Goal: Check status: Check status

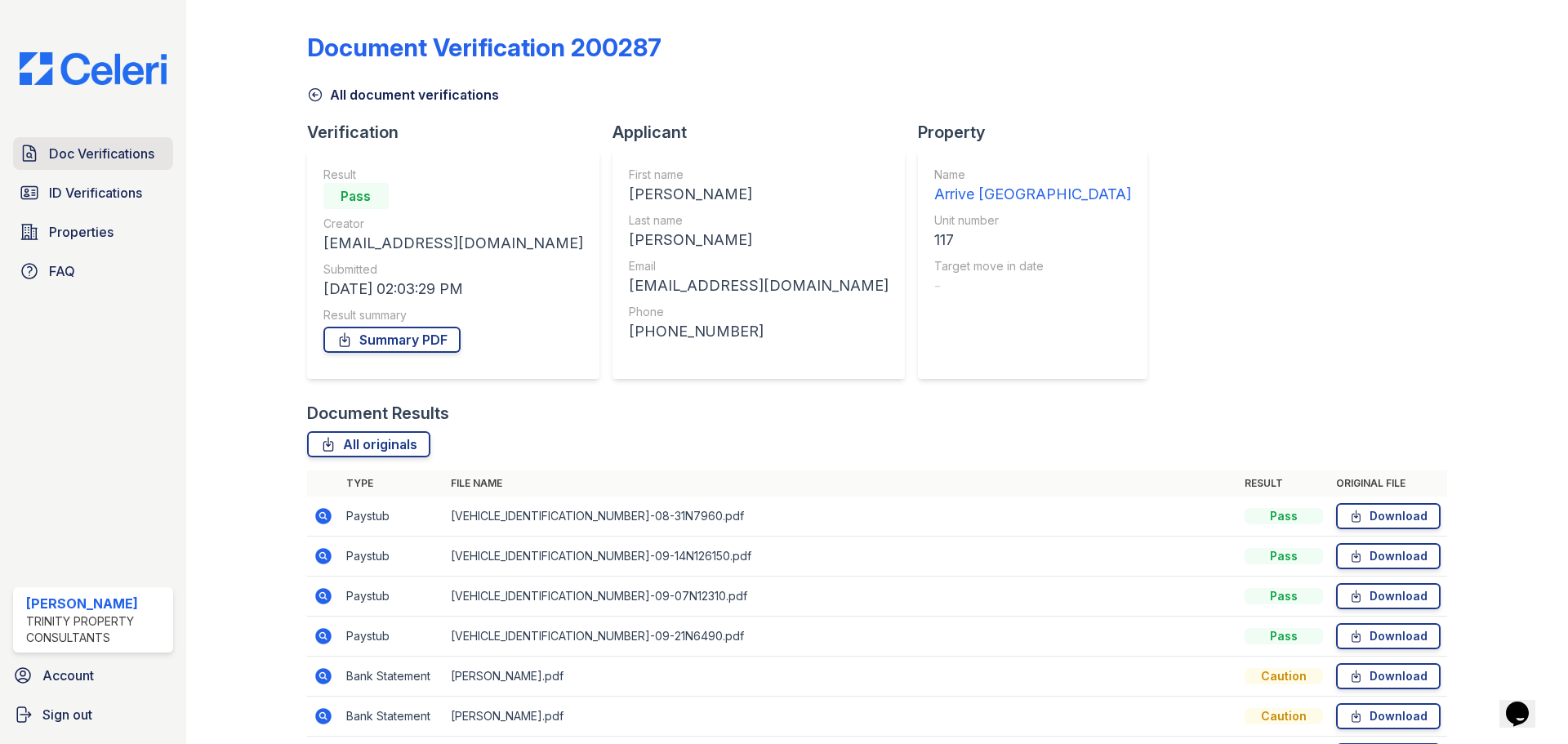
drag, startPoint x: 62, startPoint y: 160, endPoint x: 63, endPoint y: 150, distance: 10.0
click at [62, 160] on span "Doc Verifications" at bounding box center [102, 153] width 105 height 19
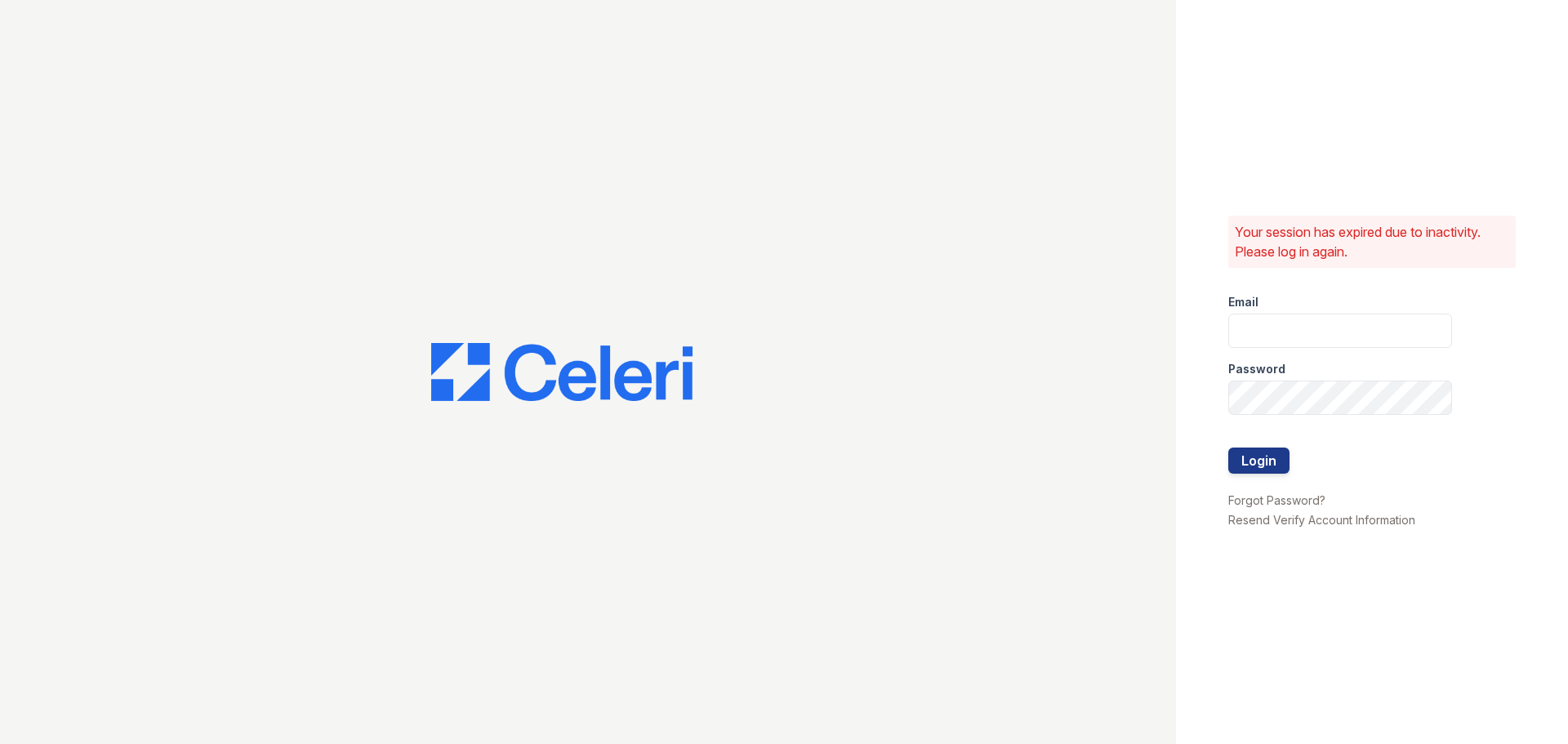
type input "tisom@trinity-pm.com"
click at [1248, 457] on button "Login" at bounding box center [1259, 461] width 61 height 26
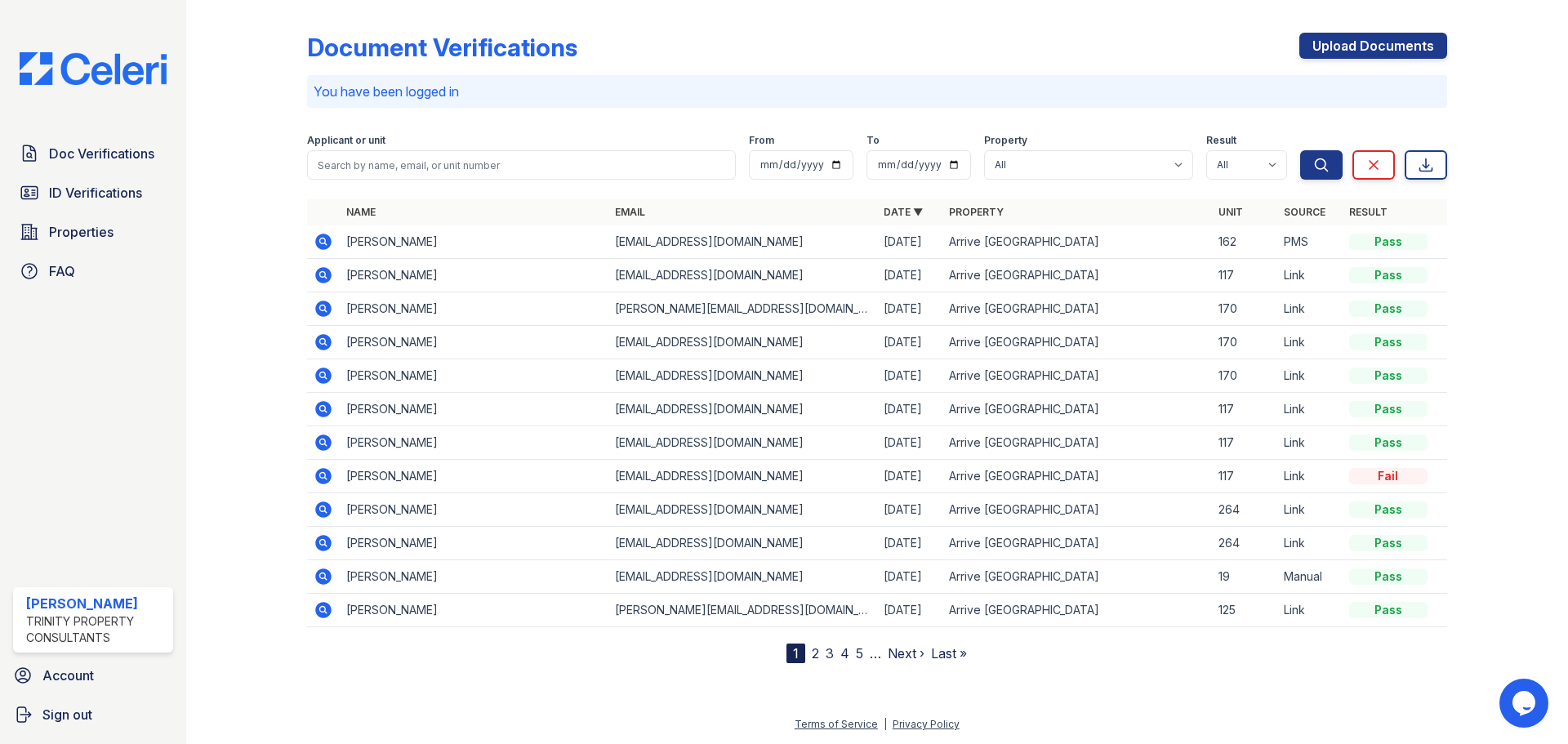
click at [326, 244] on icon at bounding box center [324, 242] width 17 height 17
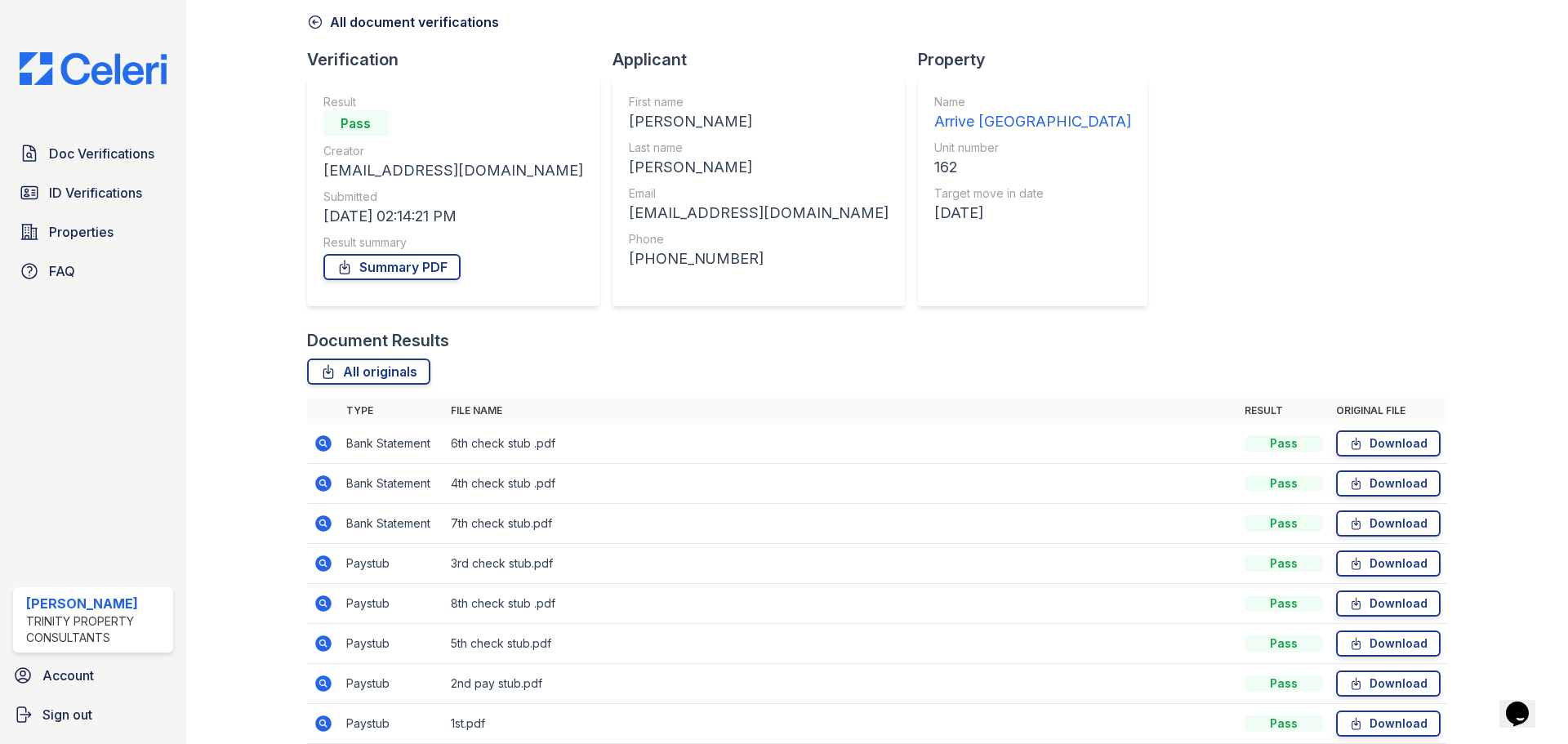
scroll to position [145, 0]
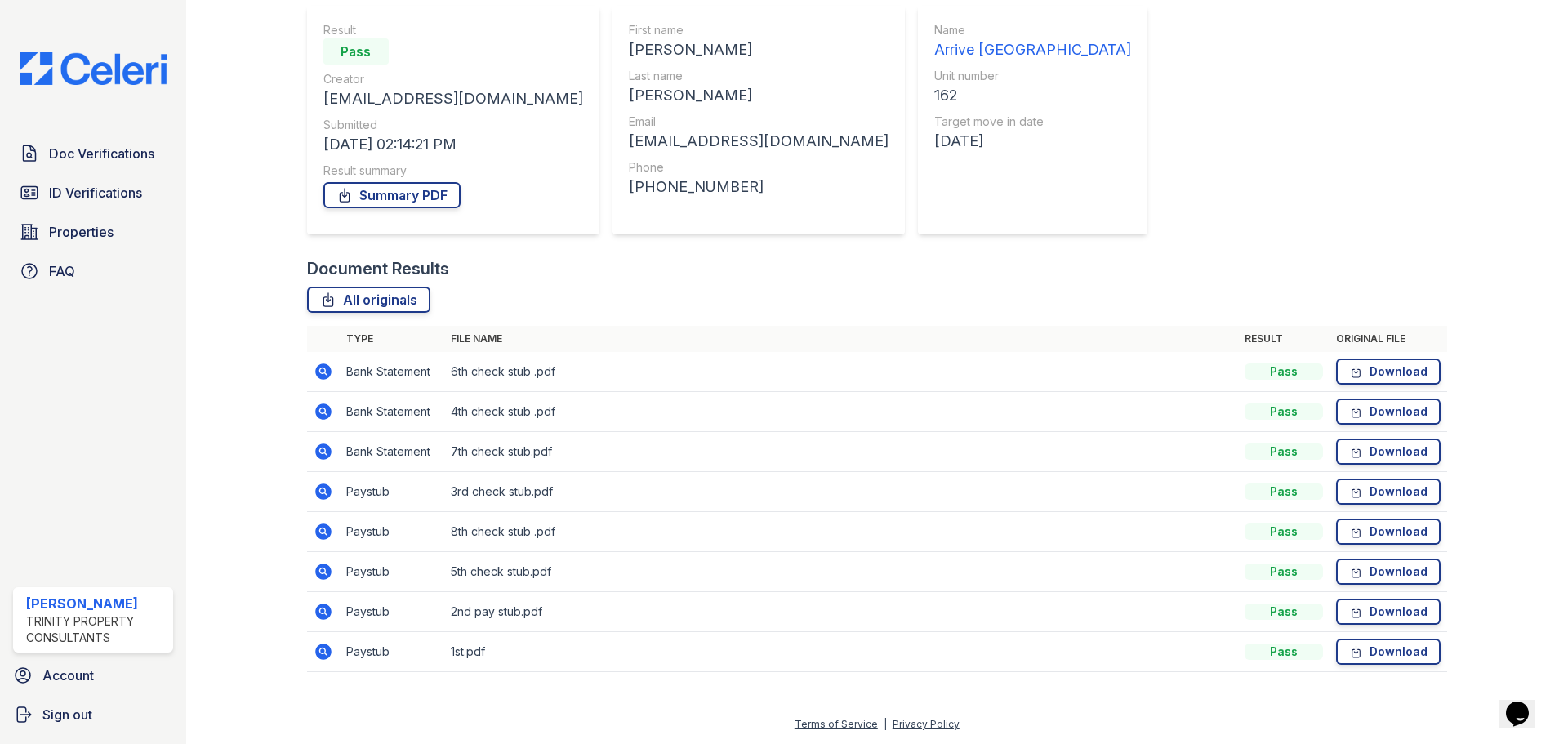
click at [316, 649] on icon at bounding box center [324, 652] width 17 height 17
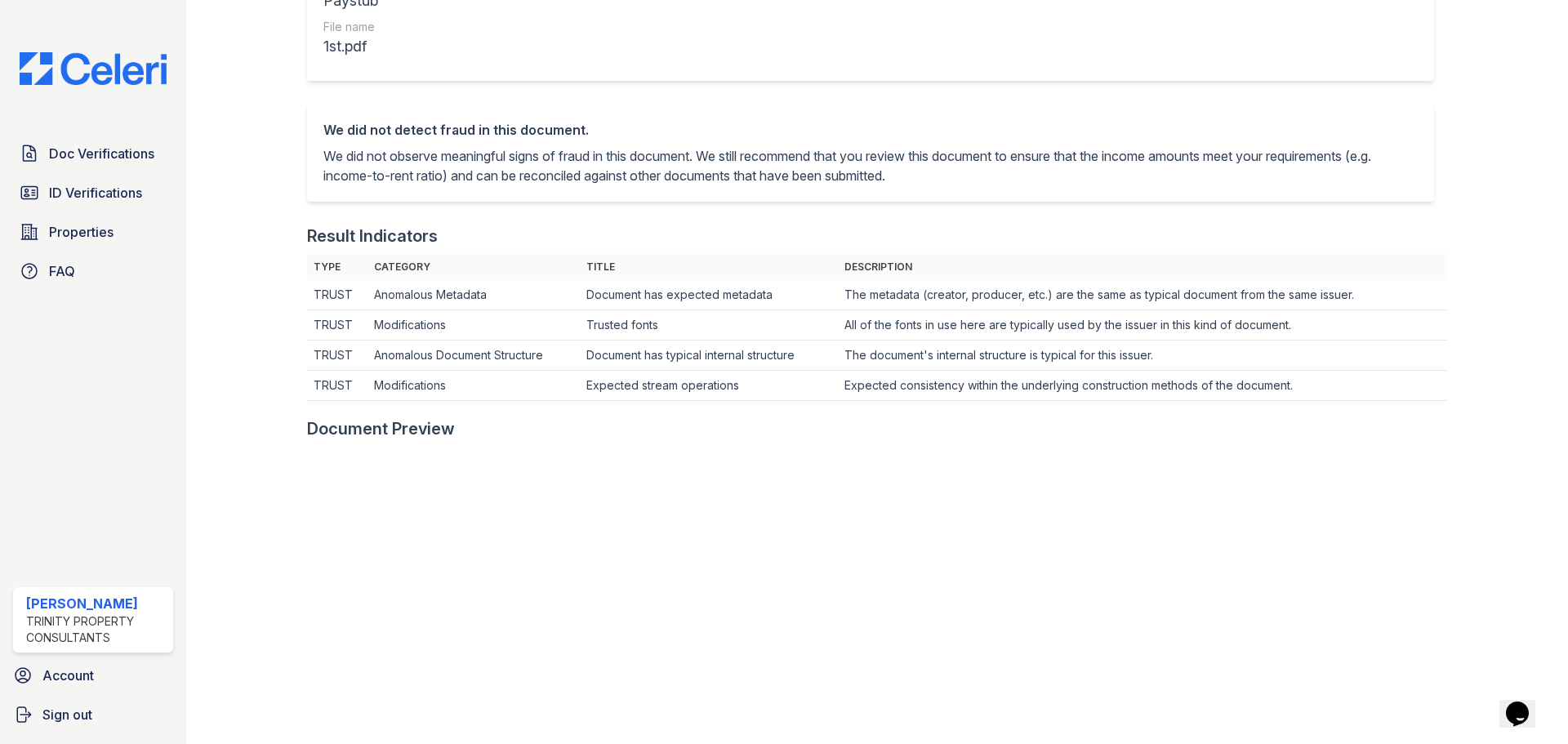
scroll to position [81, 0]
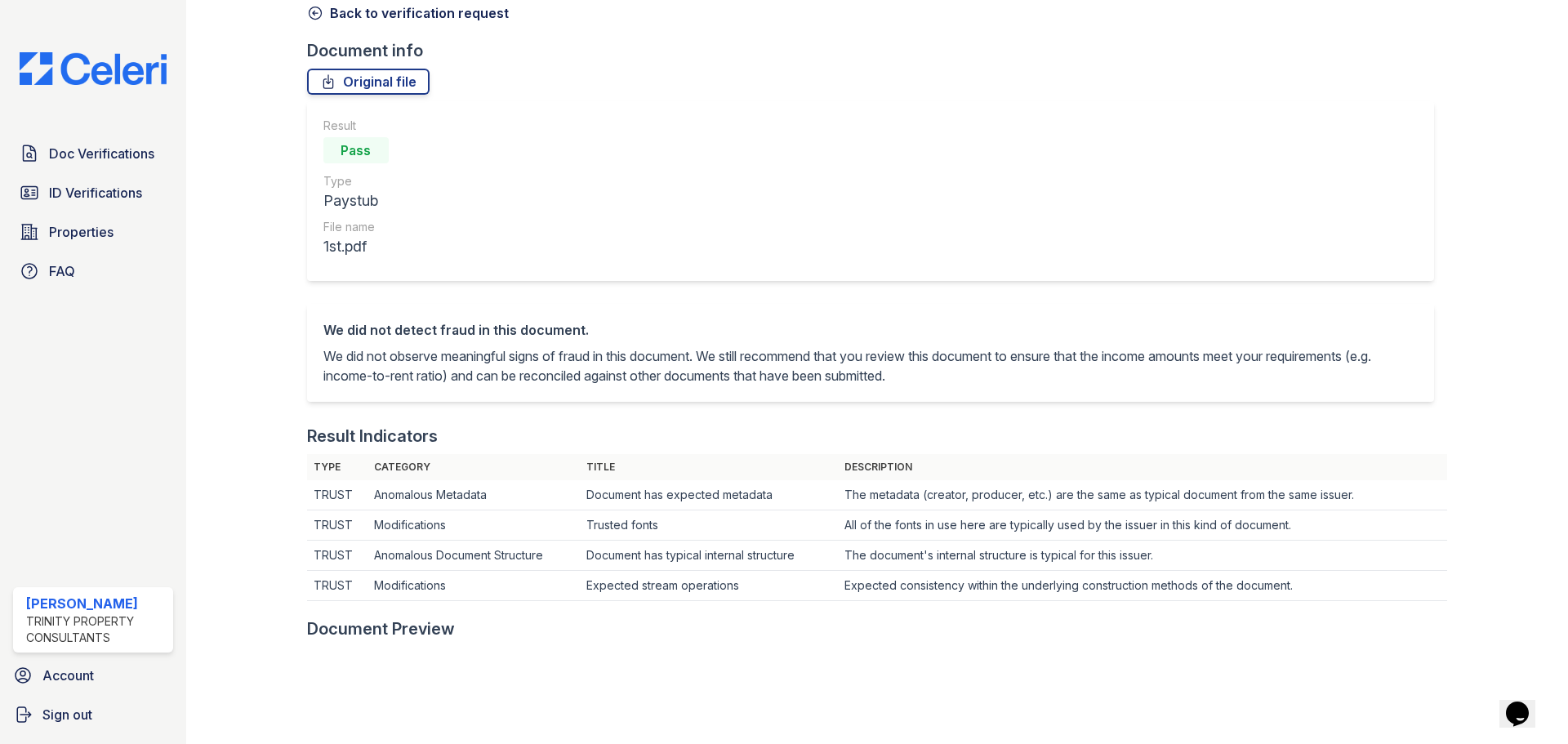
click at [386, 20] on link "Back to verification request" at bounding box center [408, 13] width 202 height 19
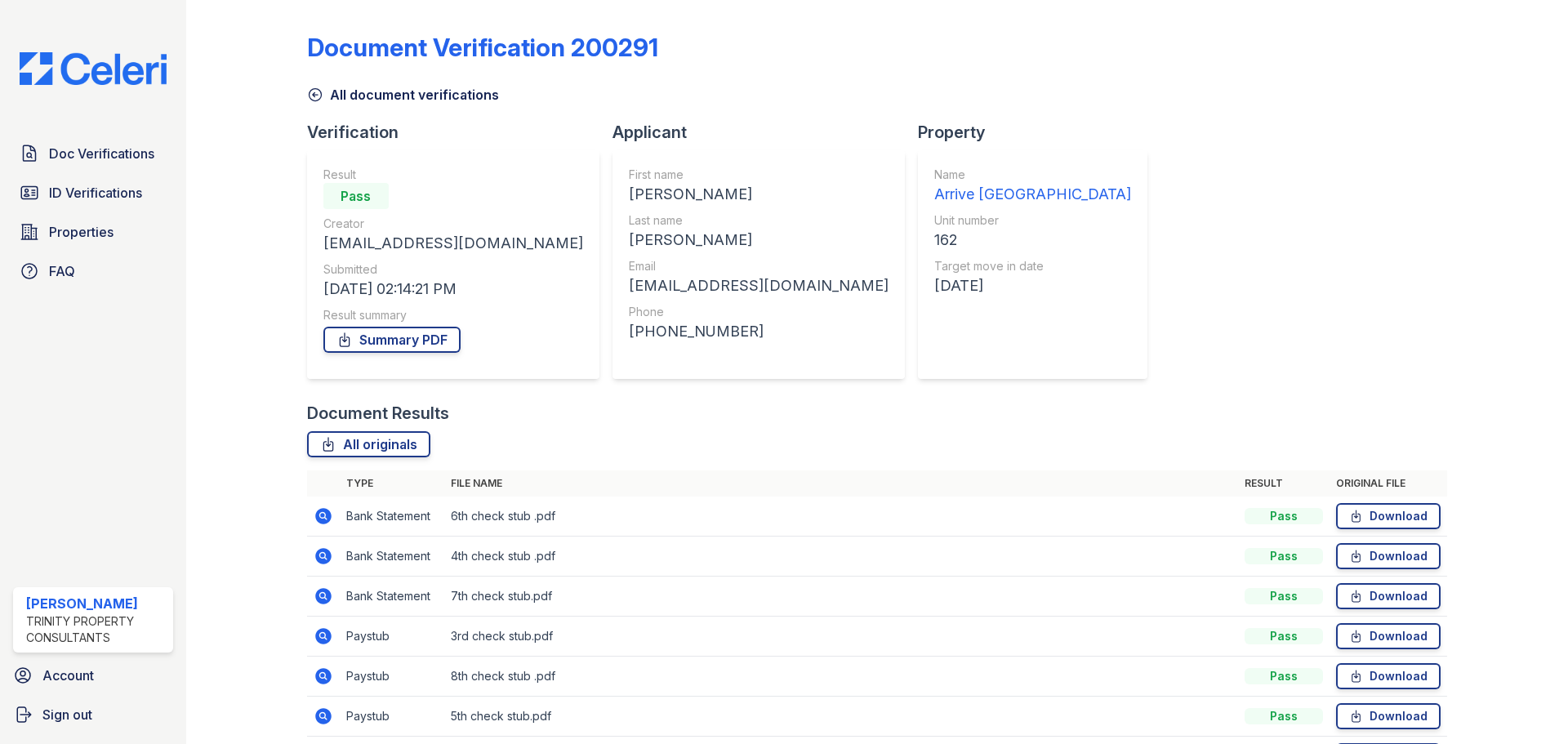
scroll to position [145, 0]
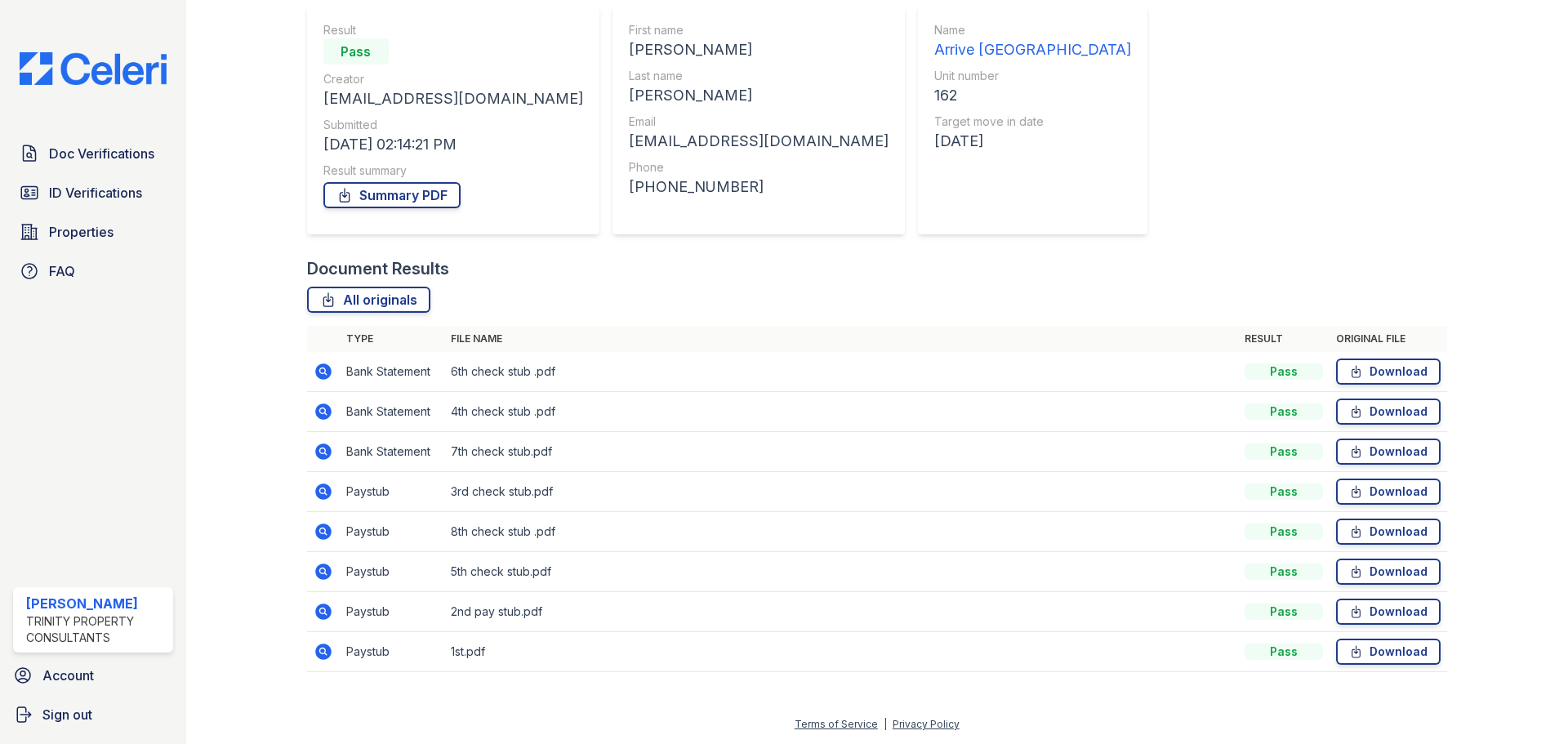
click at [322, 615] on icon at bounding box center [324, 612] width 17 height 17
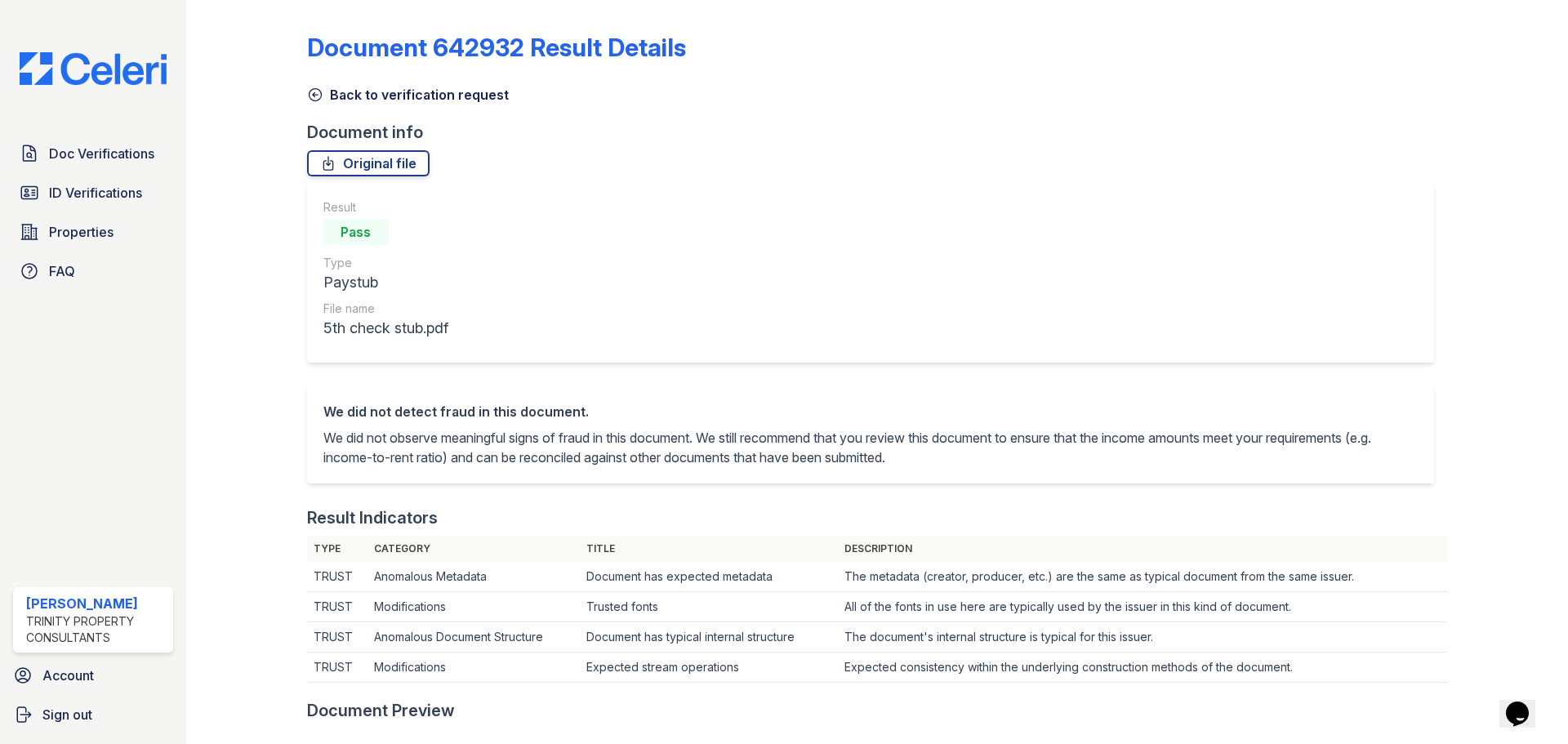
click at [421, 98] on link "Back to verification request" at bounding box center [408, 94] width 202 height 19
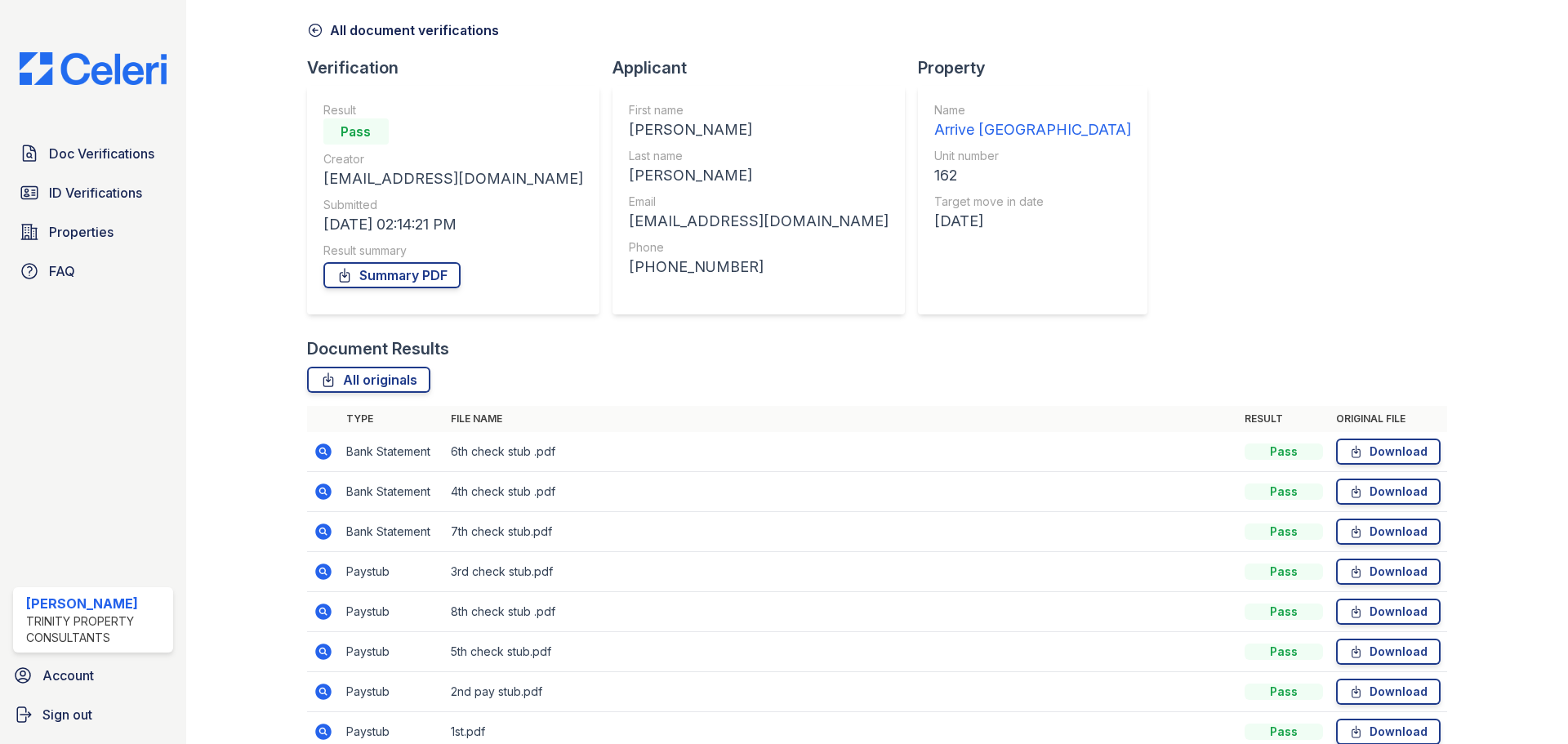
scroll to position [145, 0]
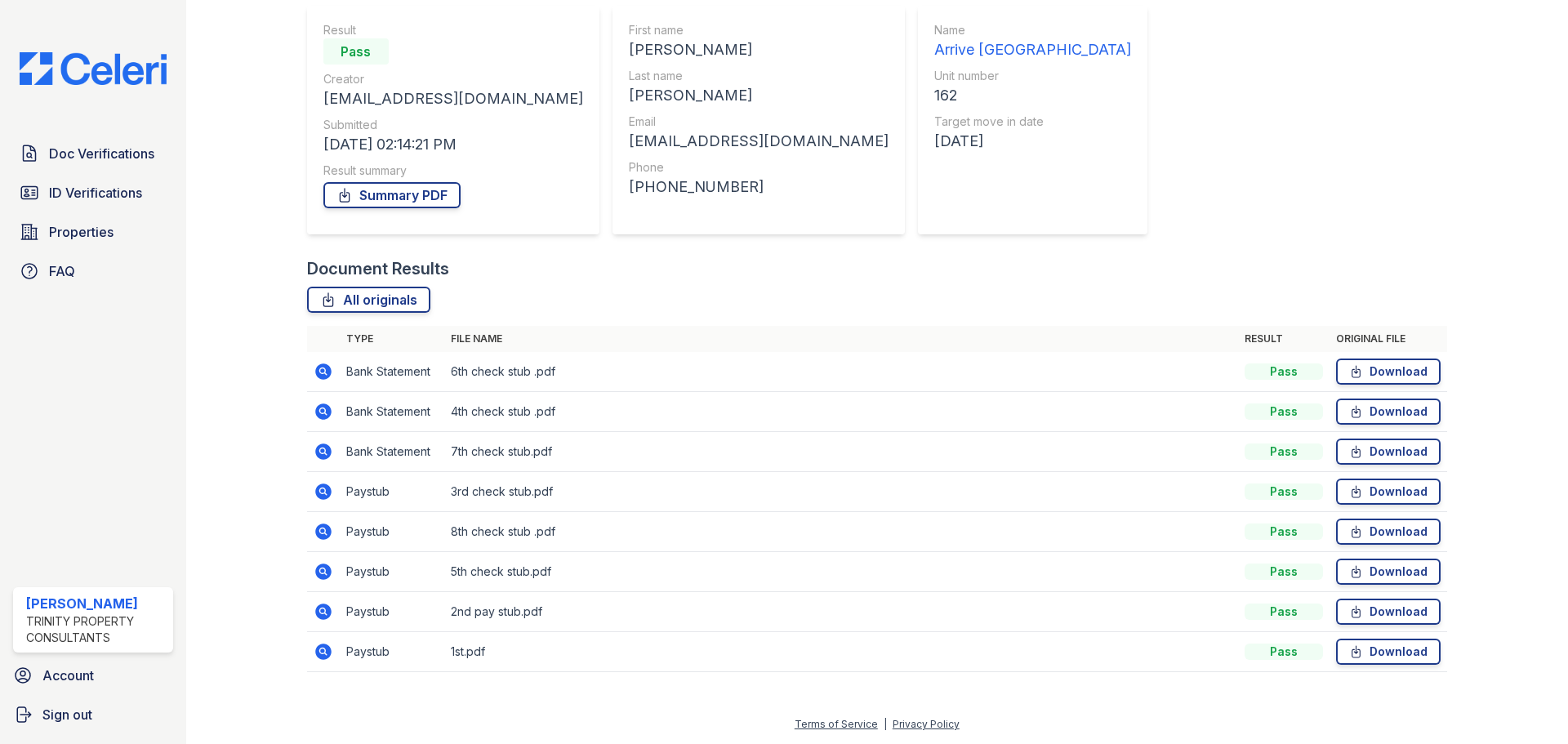
click at [321, 531] on icon at bounding box center [322, 531] width 4 height 4
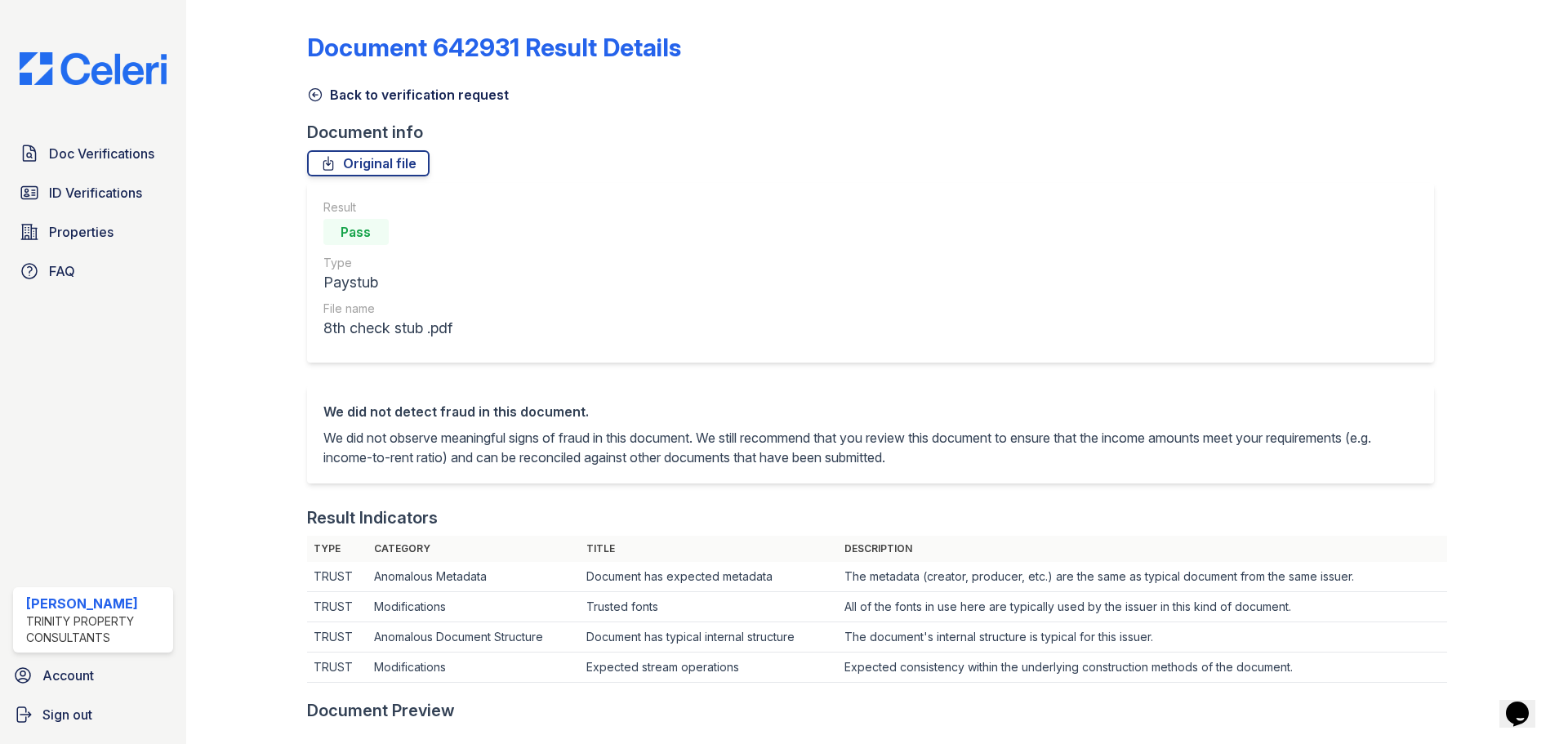
click at [435, 96] on link "Back to verification request" at bounding box center [408, 94] width 202 height 19
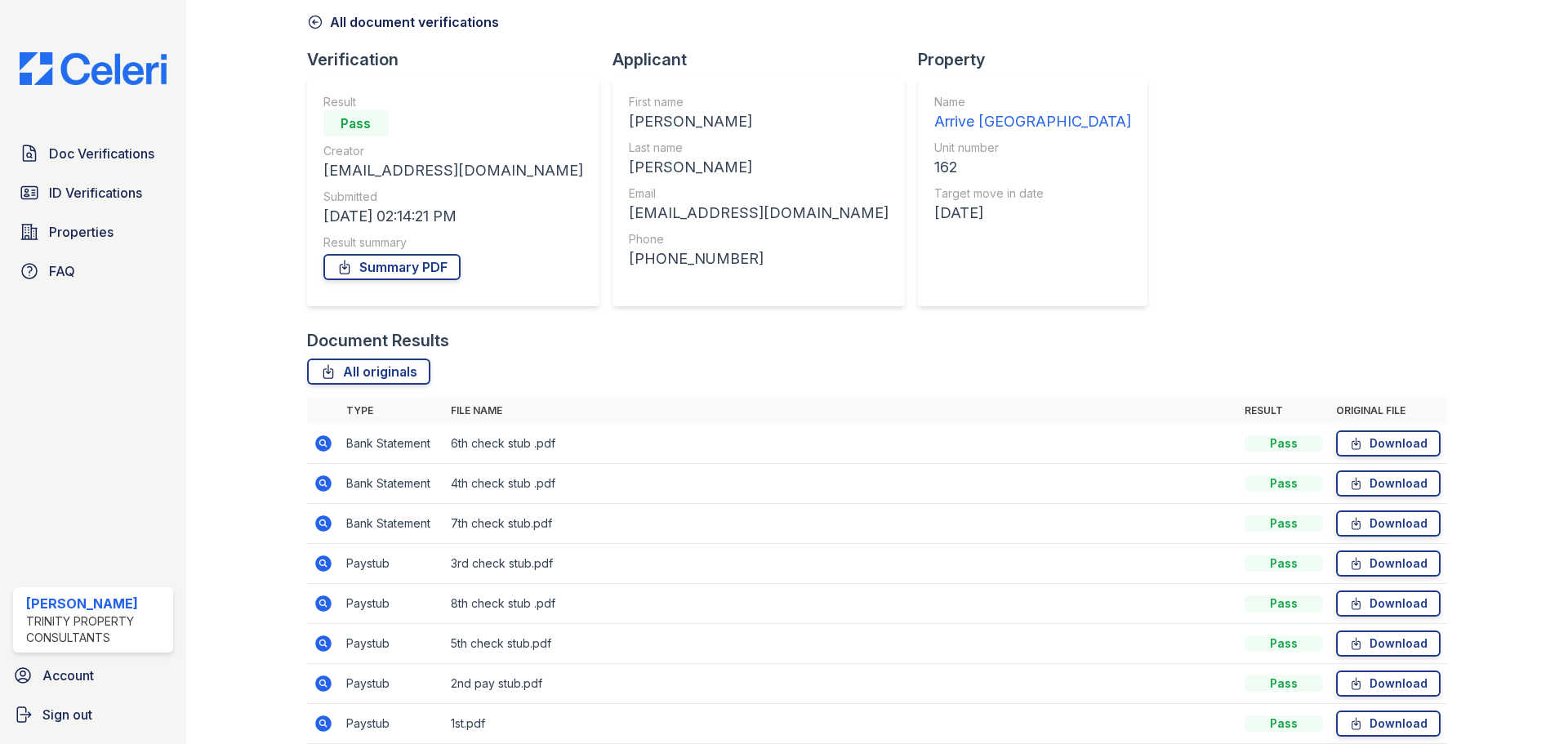
scroll to position [145, 0]
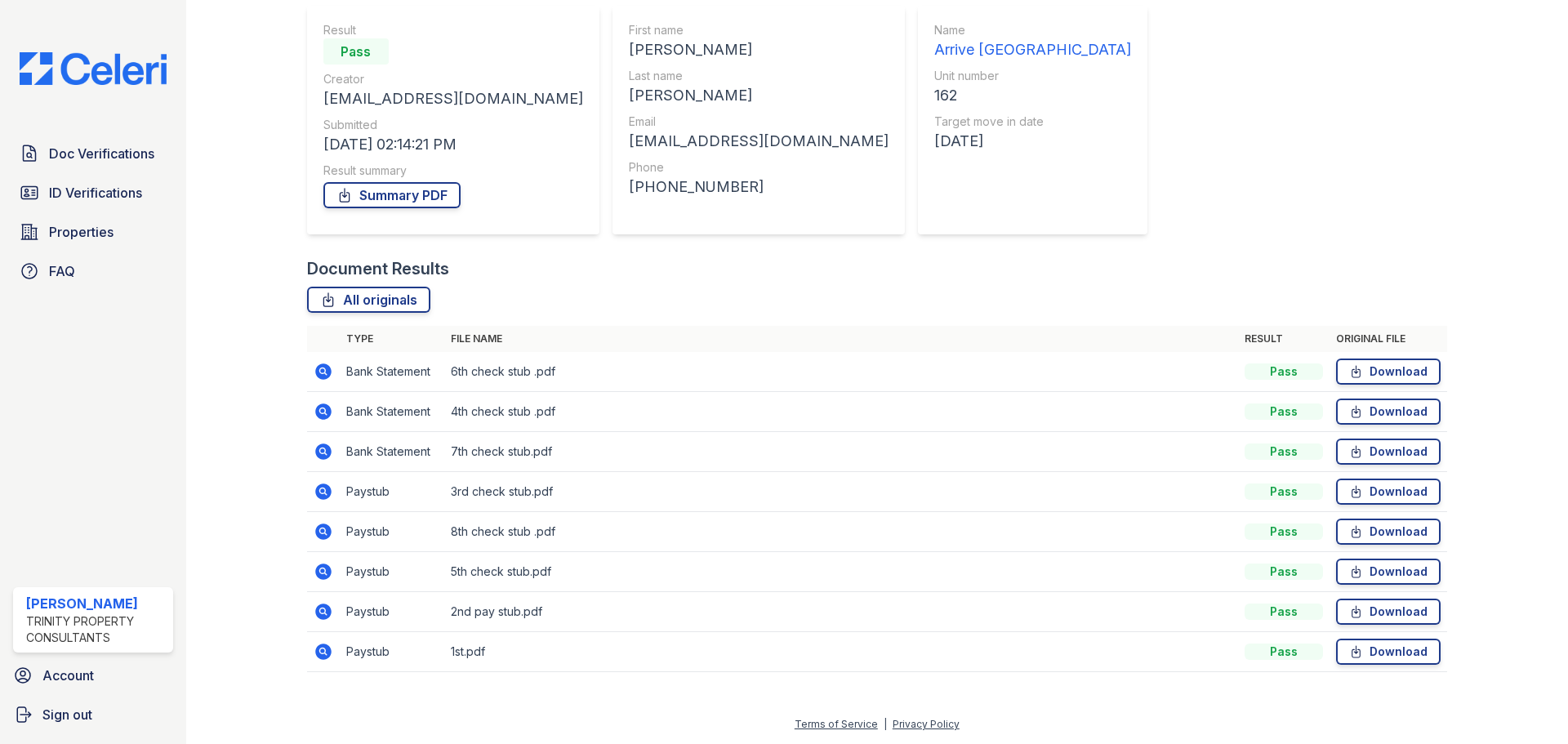
click at [317, 648] on icon at bounding box center [324, 652] width 17 height 17
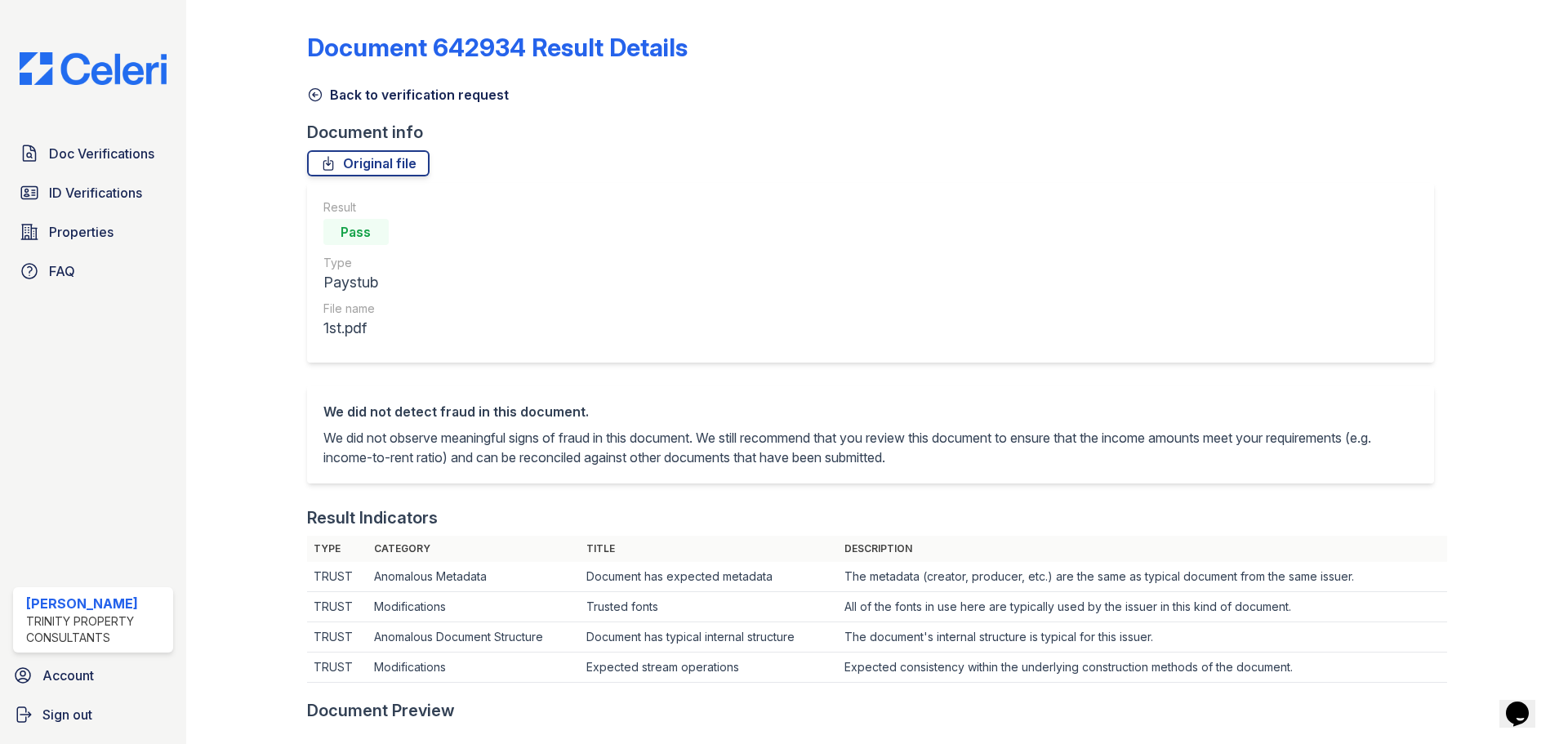
click at [428, 96] on link "Back to verification request" at bounding box center [408, 94] width 202 height 19
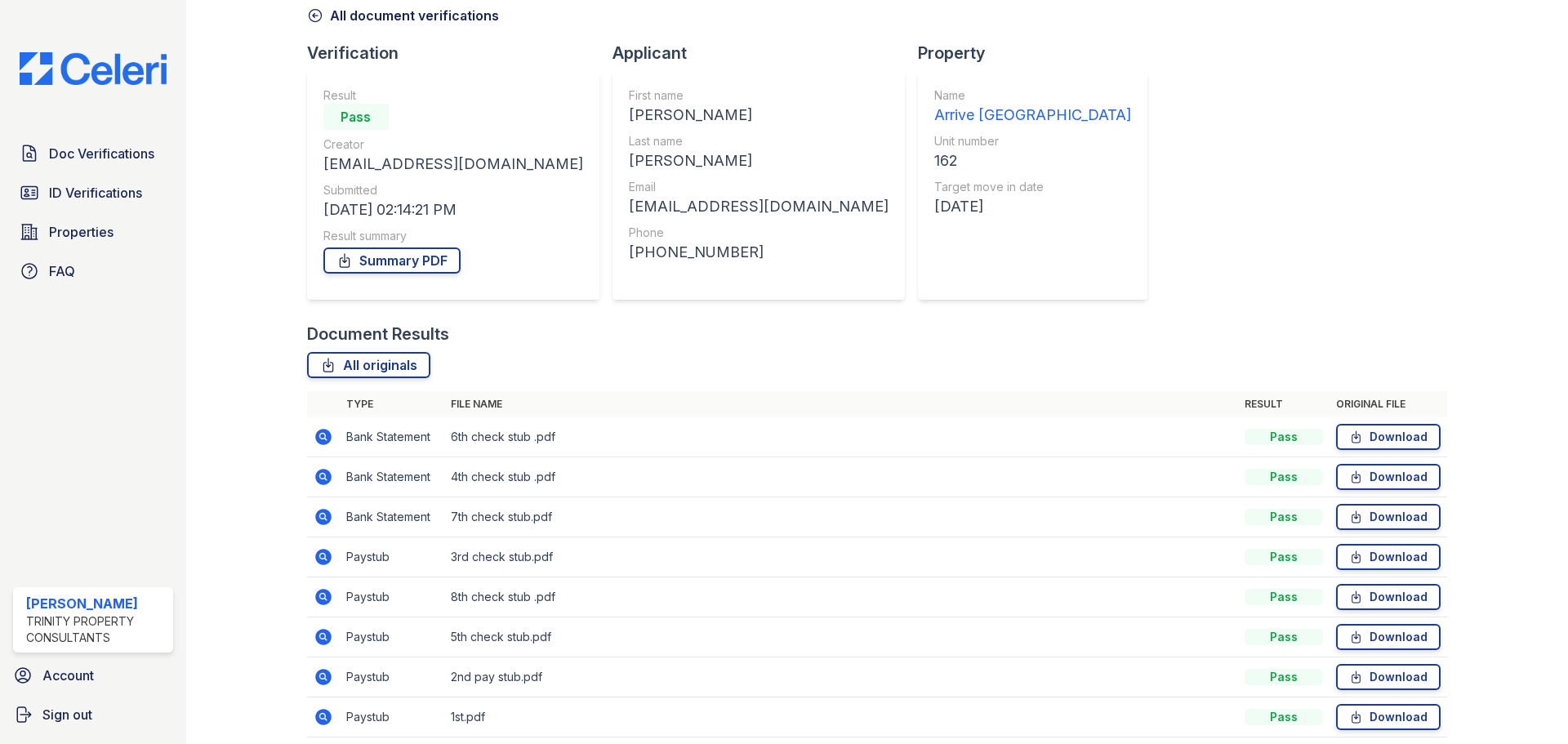
scroll to position [145, 0]
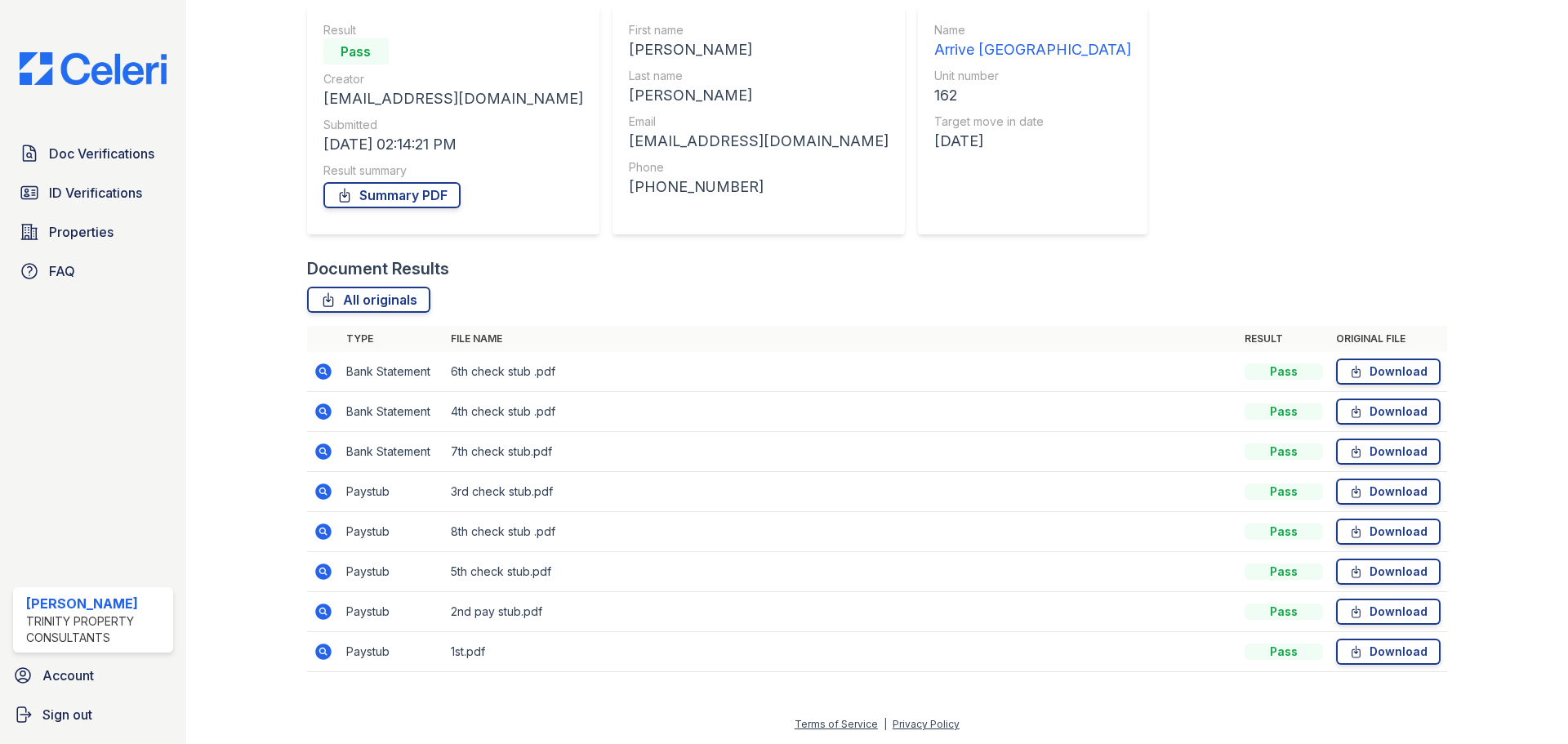
click at [333, 608] on td at bounding box center [323, 612] width 32 height 40
click at [325, 607] on icon at bounding box center [324, 612] width 17 height 17
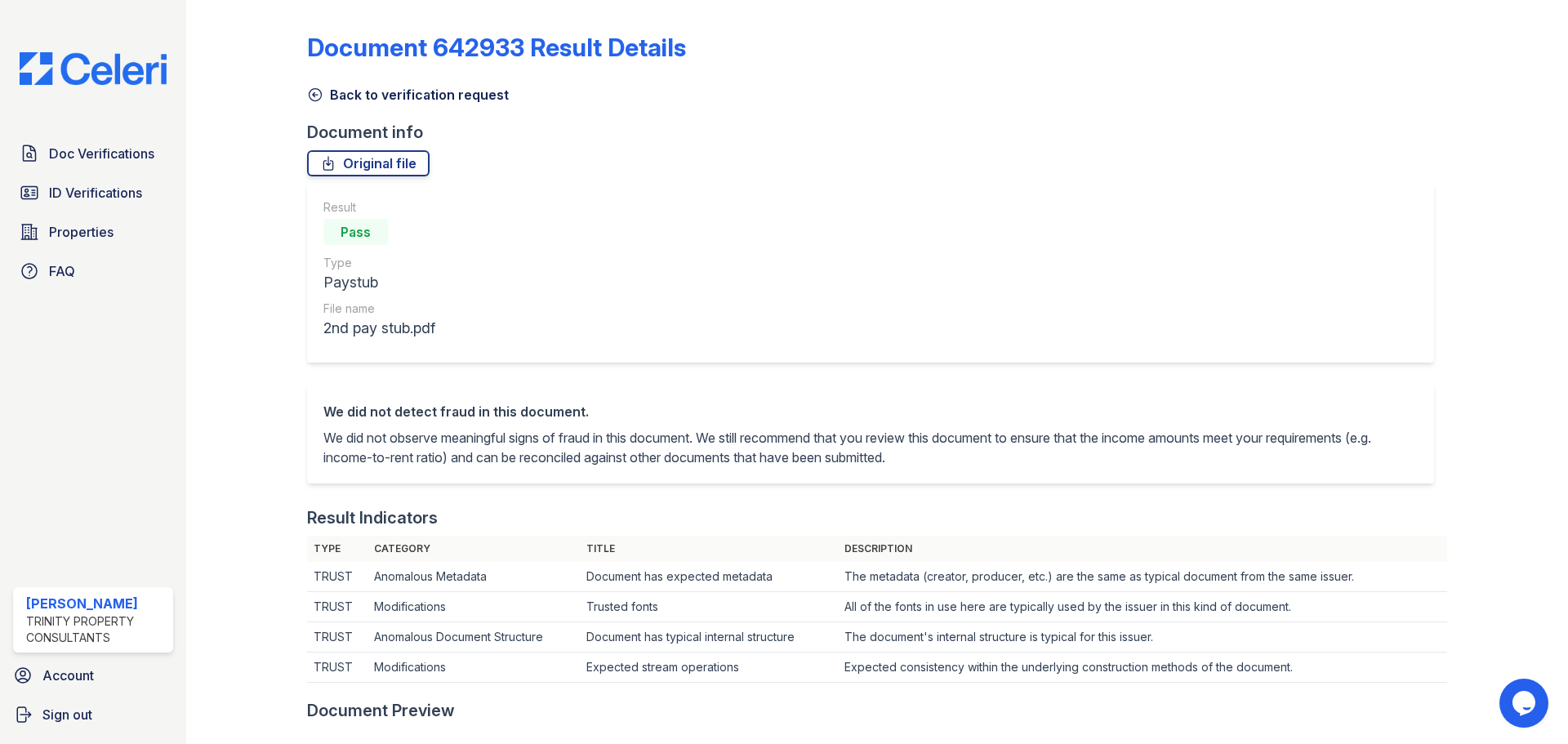
click at [380, 97] on link "Back to verification request" at bounding box center [408, 94] width 202 height 19
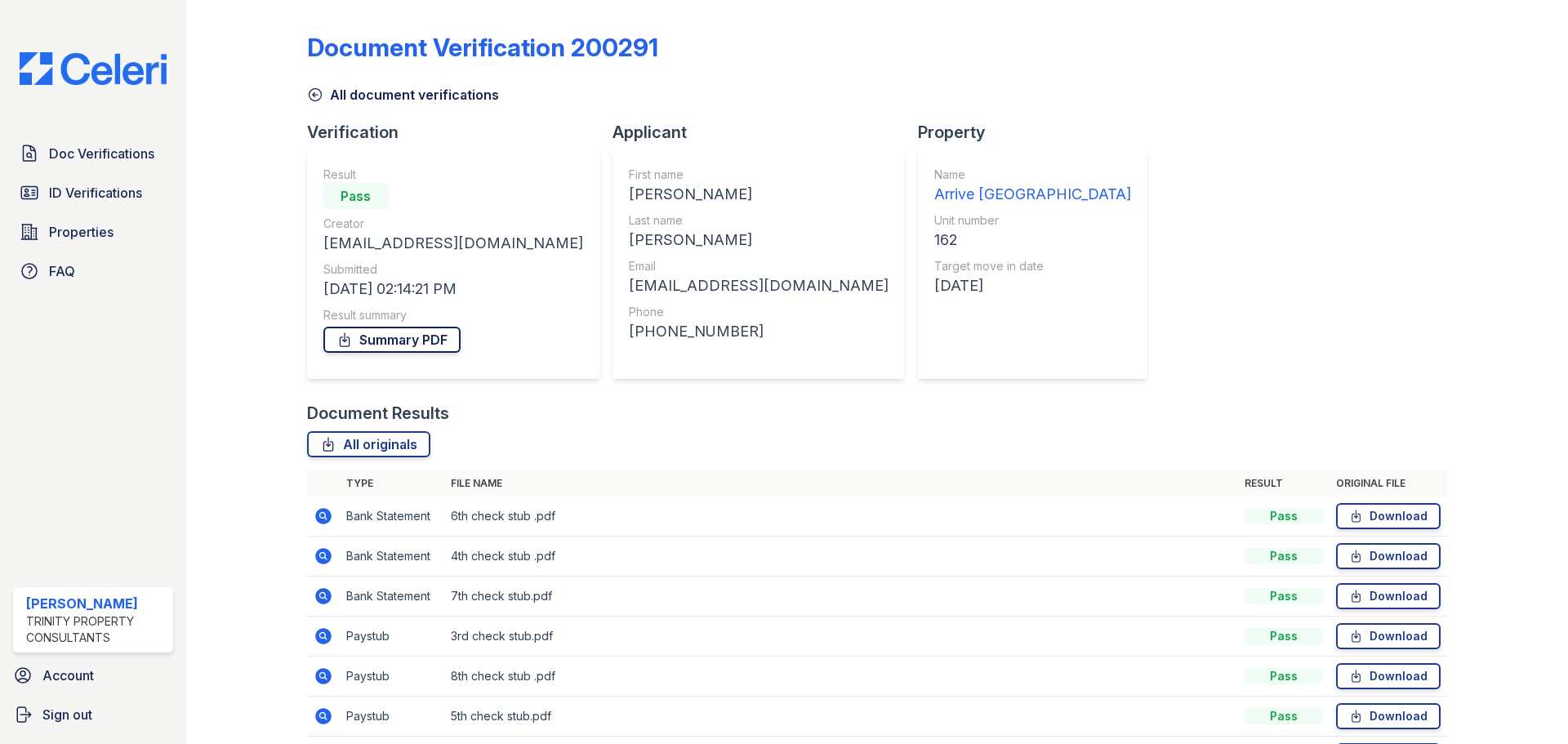
click at [400, 335] on link "Summary PDF" at bounding box center [391, 340] width 138 height 26
click at [137, 196] on span "ID Verifications" at bounding box center [95, 192] width 93 height 19
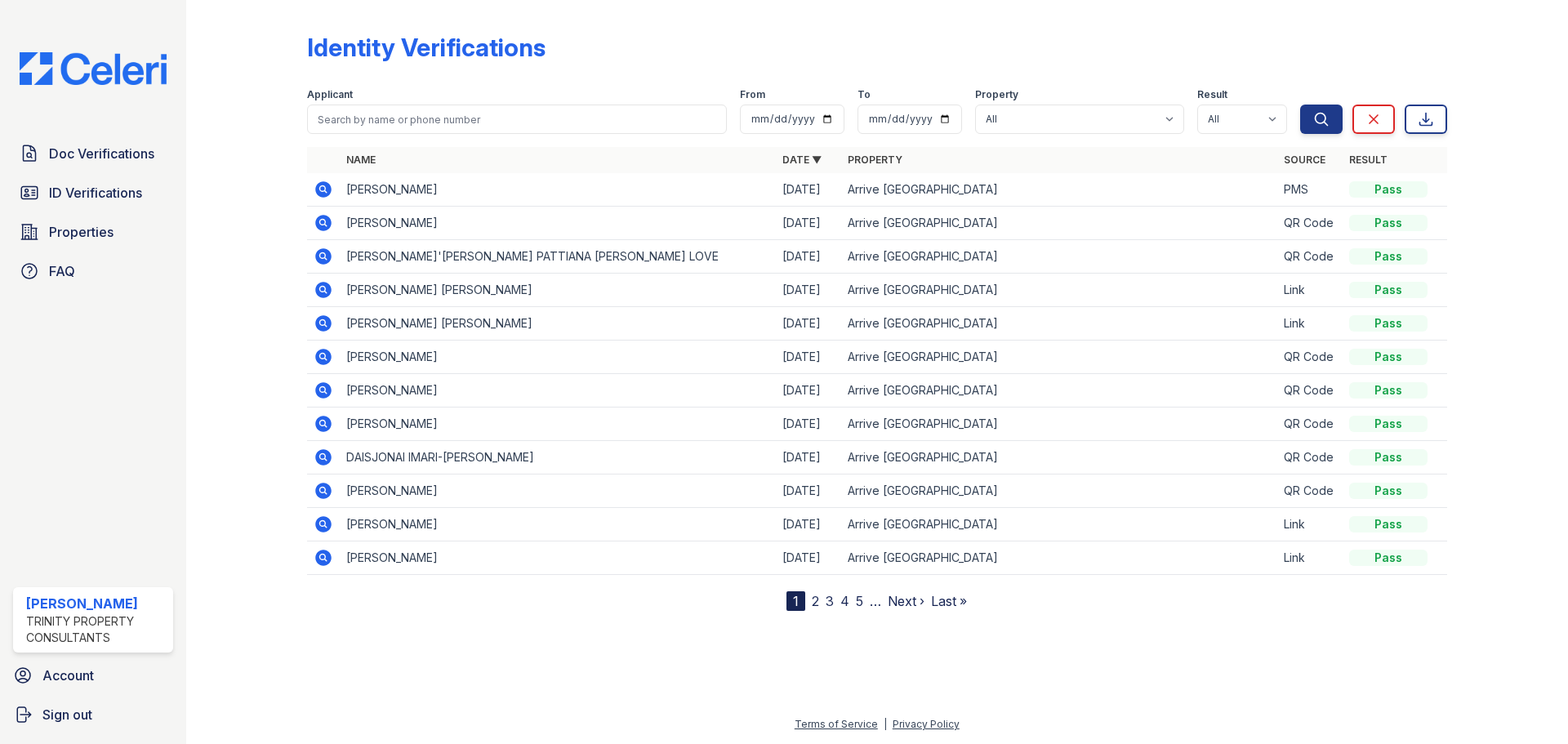
click at [323, 223] on icon at bounding box center [322, 222] width 4 height 4
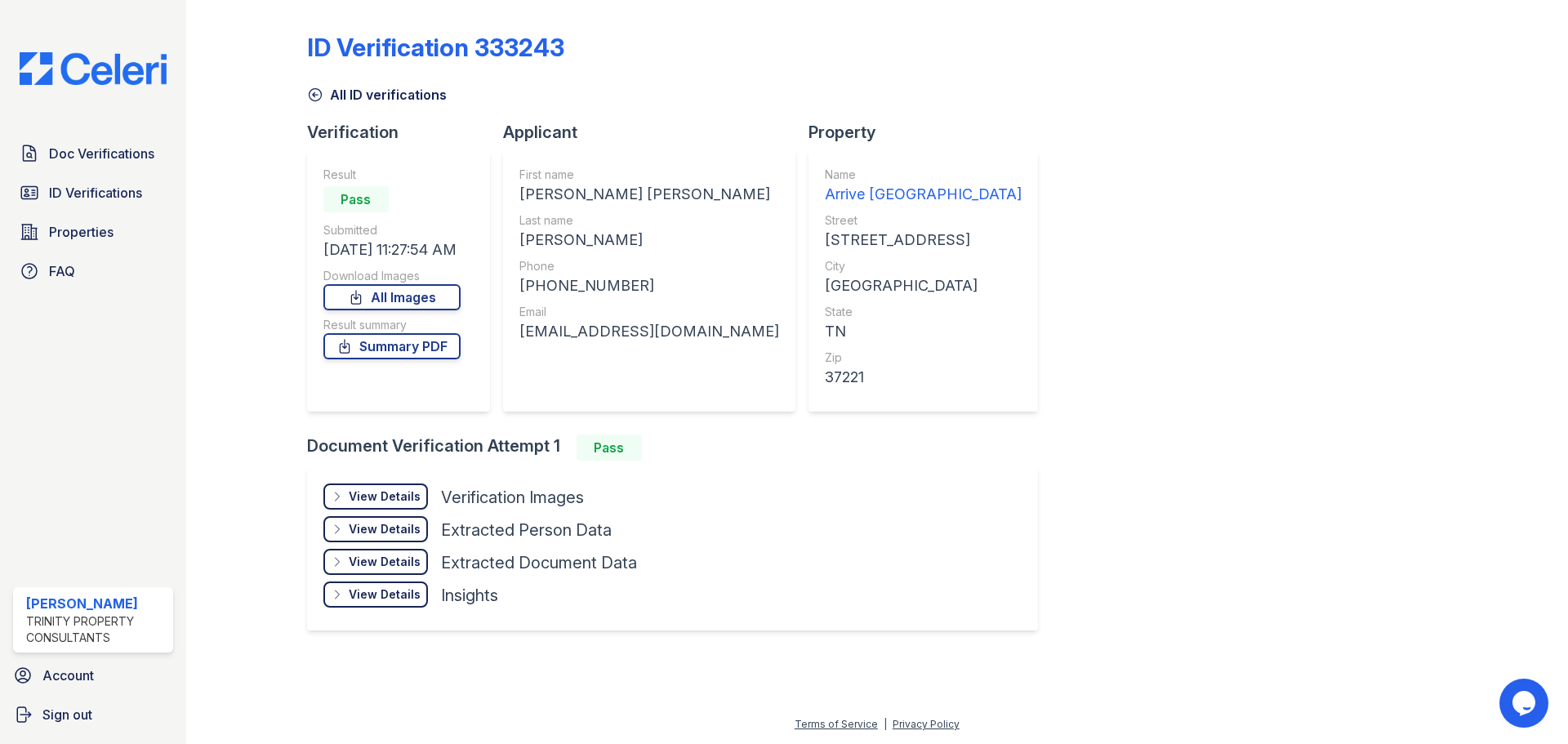
click at [387, 493] on div "View Details" at bounding box center [385, 497] width 72 height 17
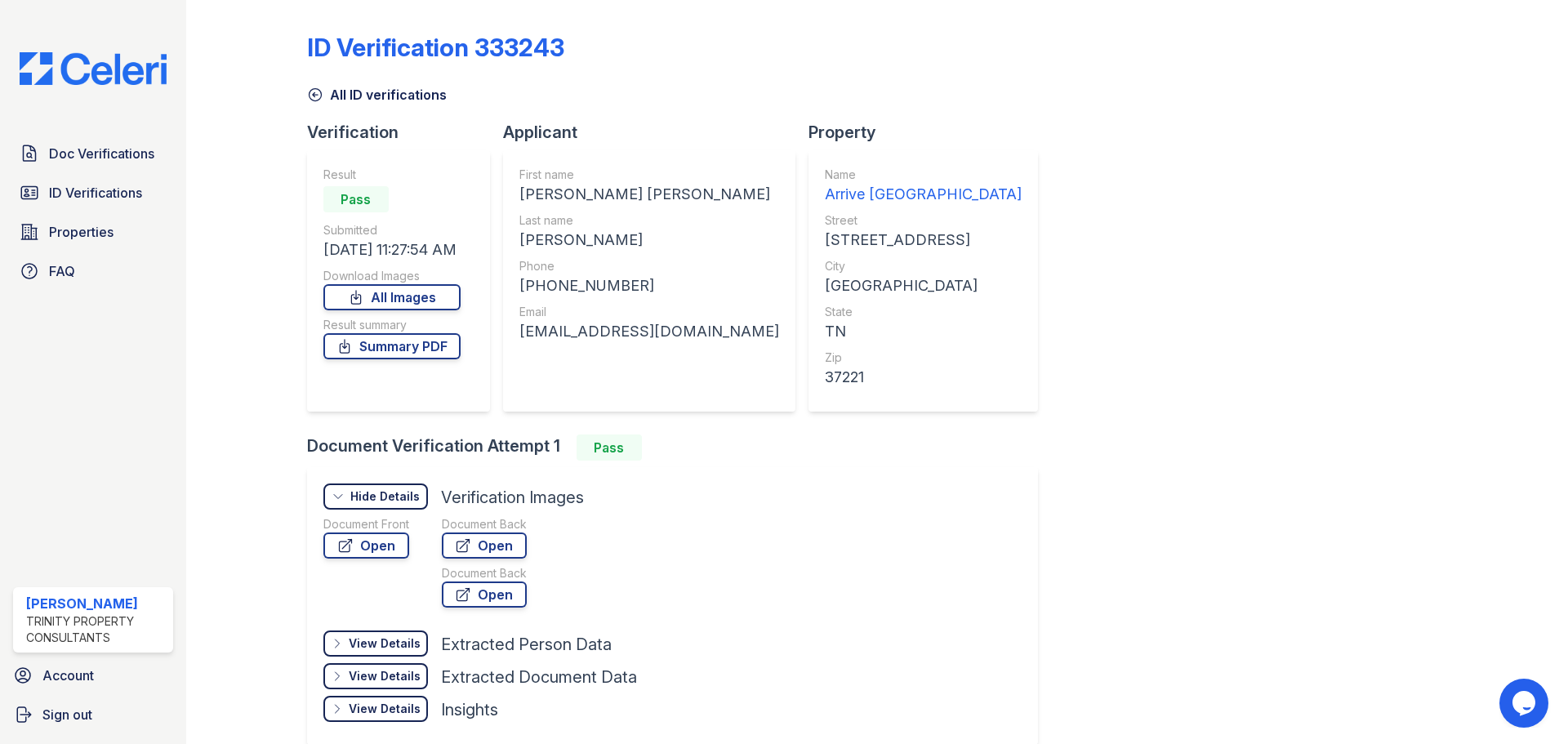
click at [102, 132] on div "Doc Verifications ID Verifications Properties FAQ Talisha Isom Trinity Property…" at bounding box center [93, 372] width 186 height 744
click at [110, 148] on span "Doc Verifications" at bounding box center [102, 153] width 105 height 19
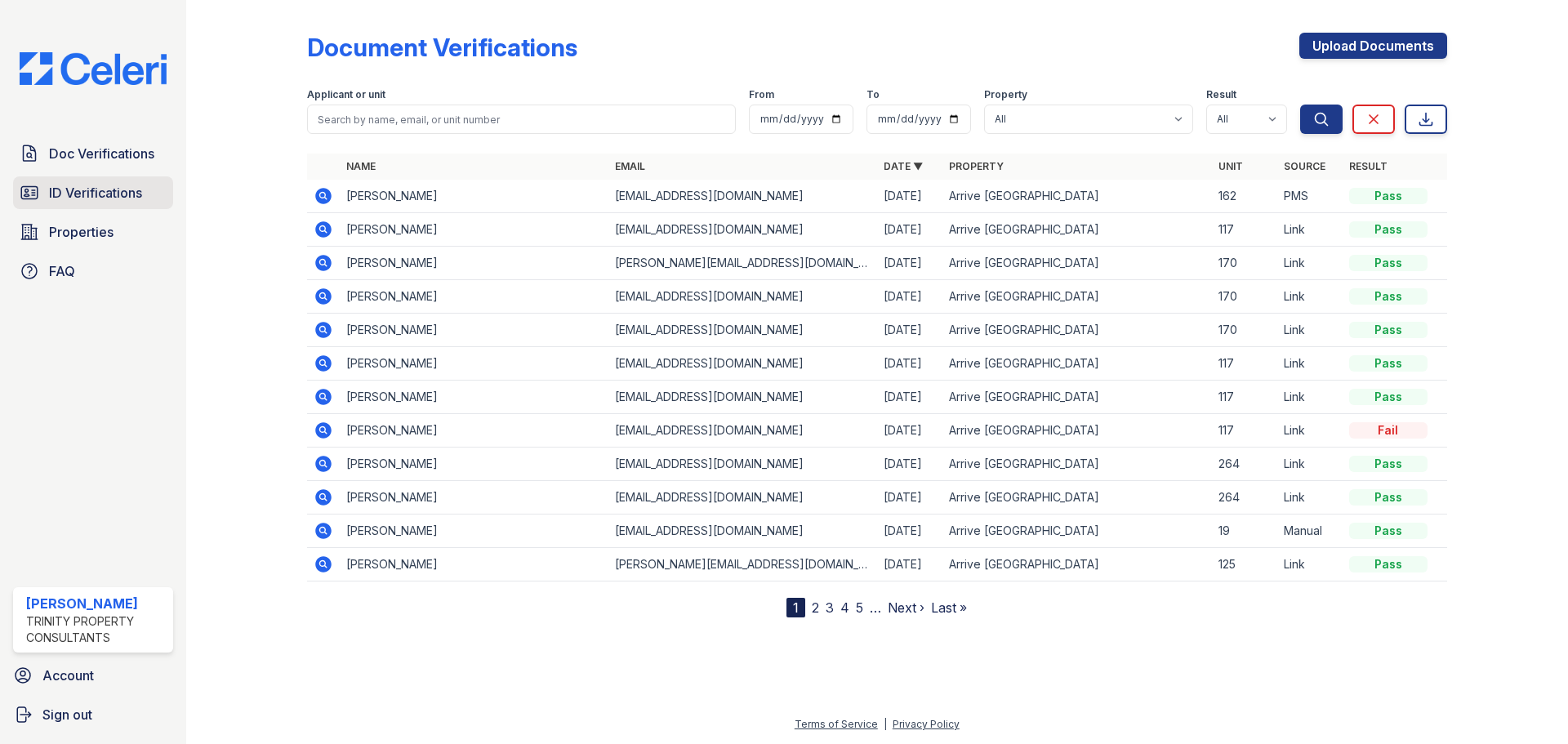
click at [127, 187] on span "ID Verifications" at bounding box center [95, 192] width 93 height 19
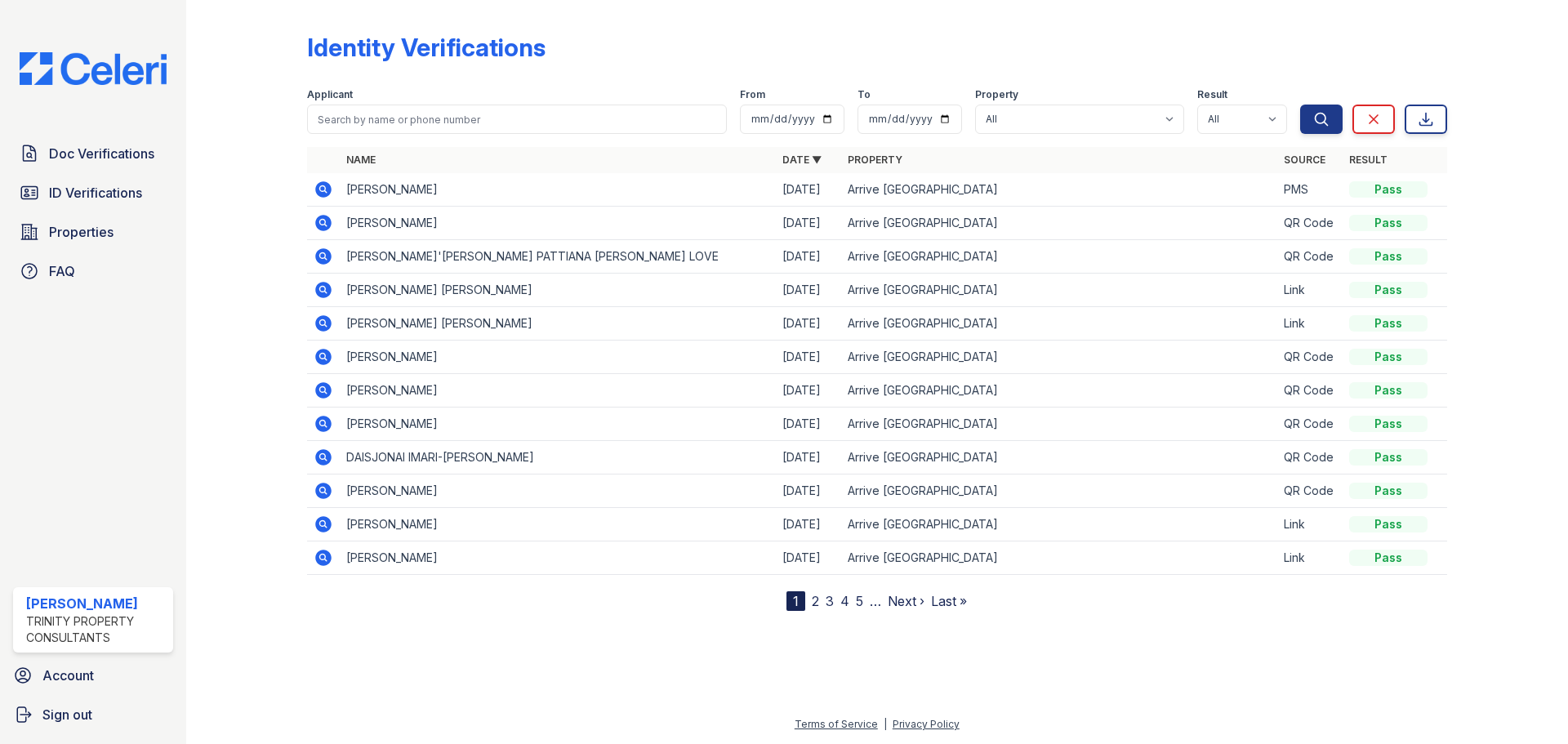
click at [326, 190] on icon at bounding box center [324, 189] width 17 height 17
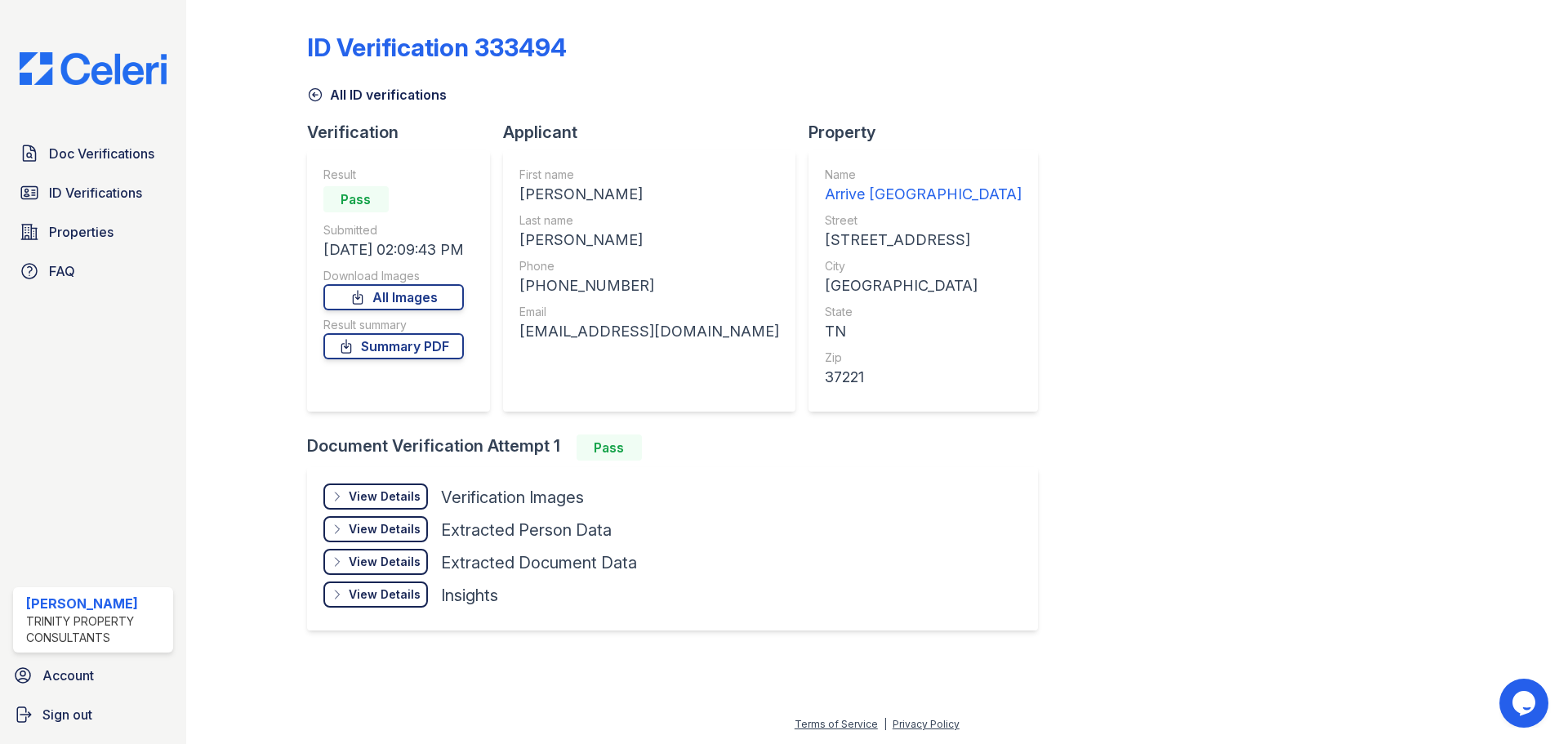
click at [356, 496] on div "View Details" at bounding box center [385, 497] width 72 height 17
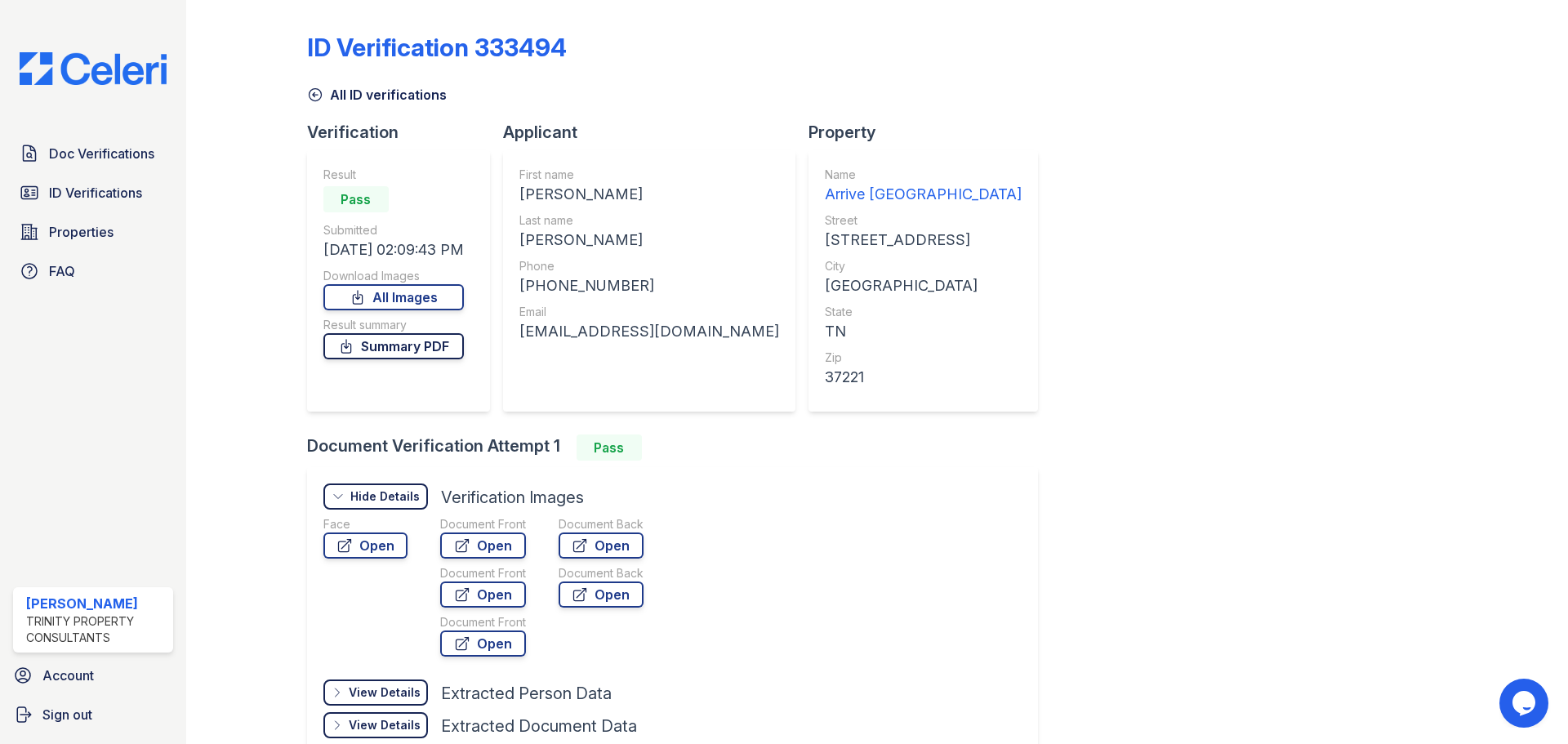
click at [394, 348] on link "Summary PDF" at bounding box center [393, 346] width 140 height 26
click at [403, 290] on link "All Images" at bounding box center [393, 297] width 140 height 26
